Goal: Task Accomplishment & Management: Manage account settings

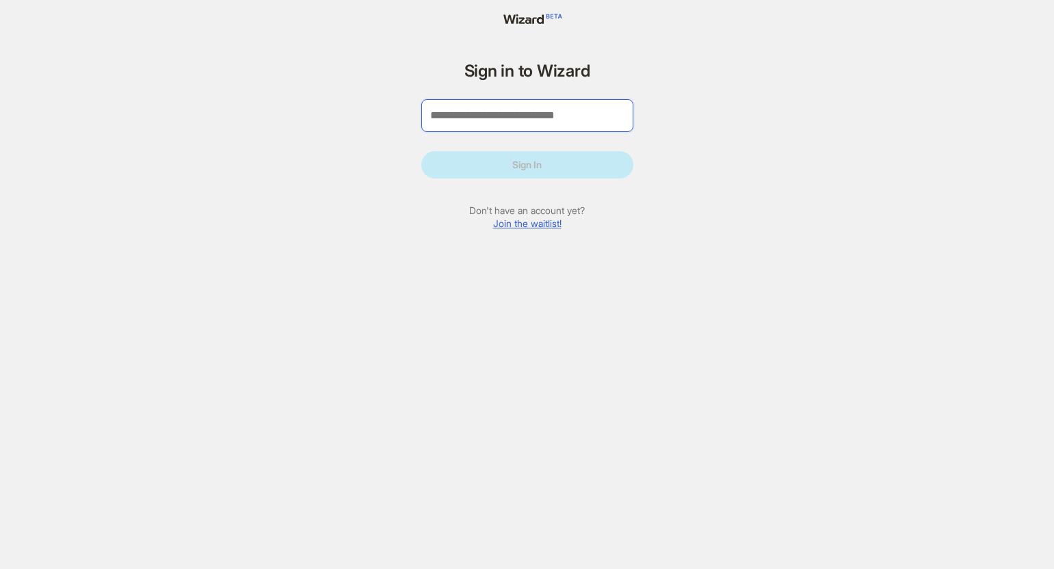
click at [492, 114] on input "tel" at bounding box center [527, 115] width 212 height 33
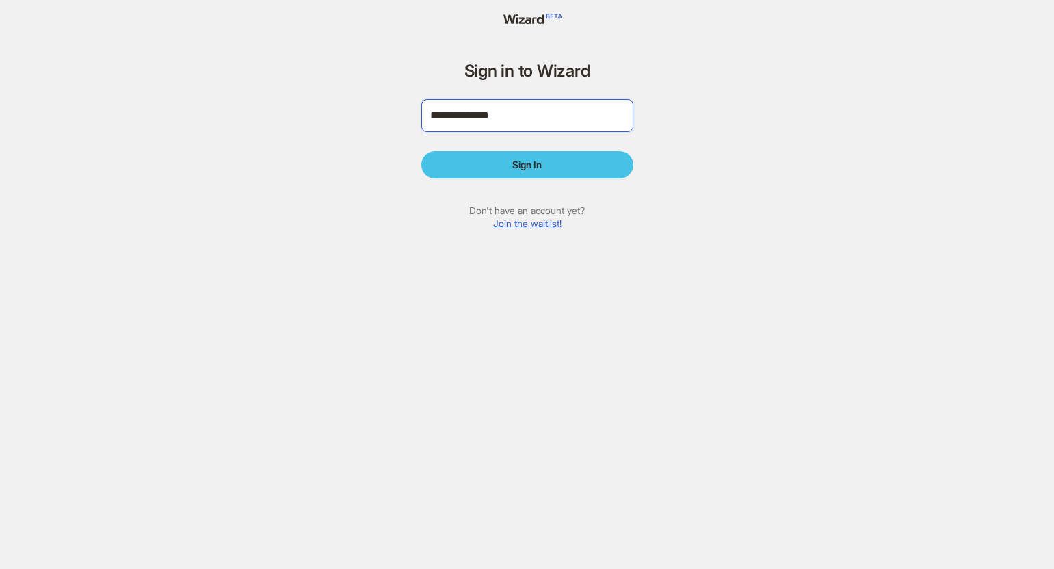
type input "**********"
click at [524, 177] on button "Sign In" at bounding box center [527, 164] width 212 height 27
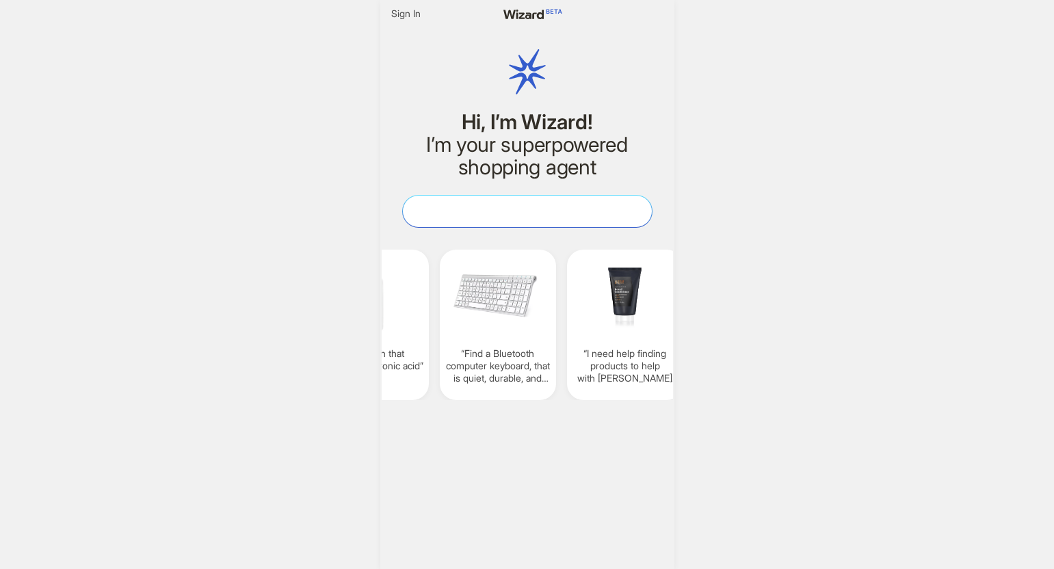
click at [524, 211] on textarea at bounding box center [527, 211] width 249 height 14
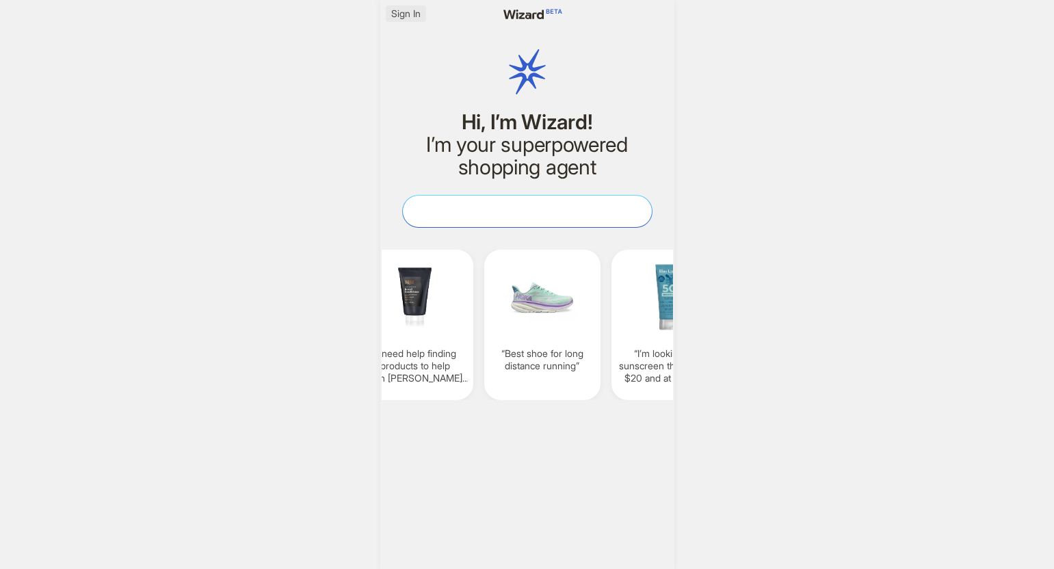
scroll to position [0, 1301]
click at [405, 15] on span "Sign In" at bounding box center [405, 14] width 29 height 12
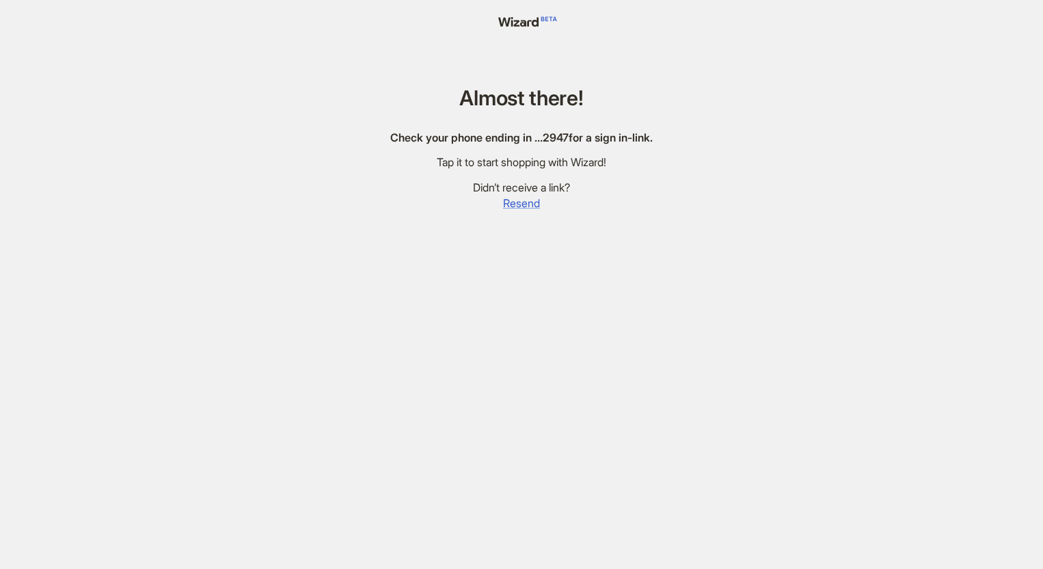
click at [522, 200] on span "Resend" at bounding box center [521, 203] width 37 height 14
click at [521, 204] on span "Resend" at bounding box center [521, 203] width 37 height 14
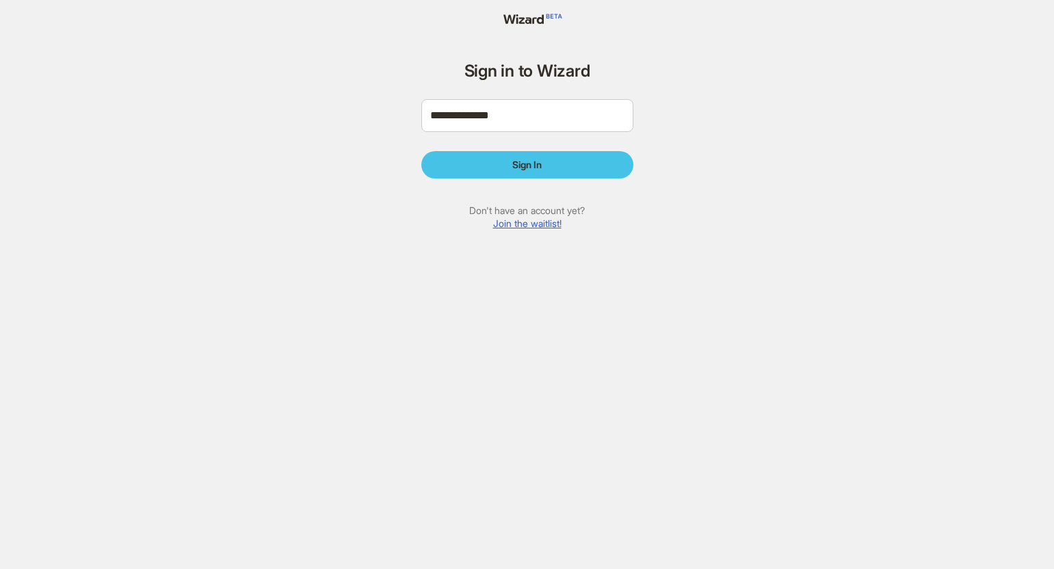
click at [526, 165] on span "Sign In" at bounding box center [526, 165] width 29 height 12
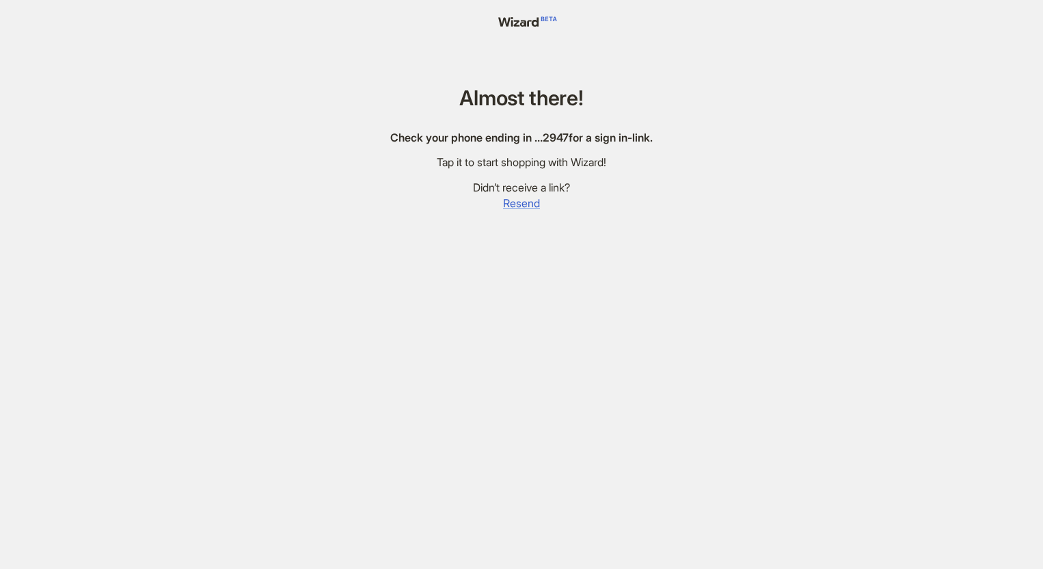
click at [518, 200] on span "Resend" at bounding box center [521, 203] width 37 height 14
click at [524, 202] on span "Resend" at bounding box center [521, 203] width 37 height 14
